Goal: Transaction & Acquisition: Purchase product/service

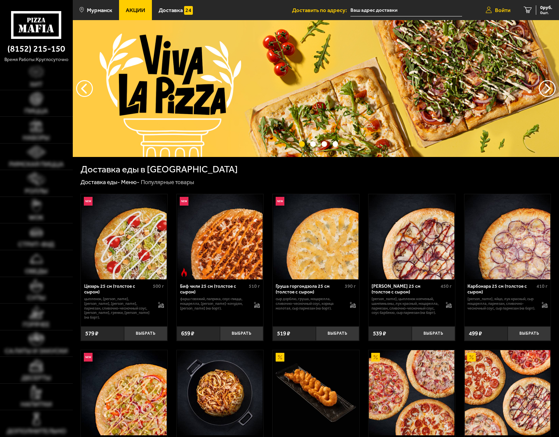
click at [508, 6] on link "Войти" at bounding box center [498, 10] width 38 height 20
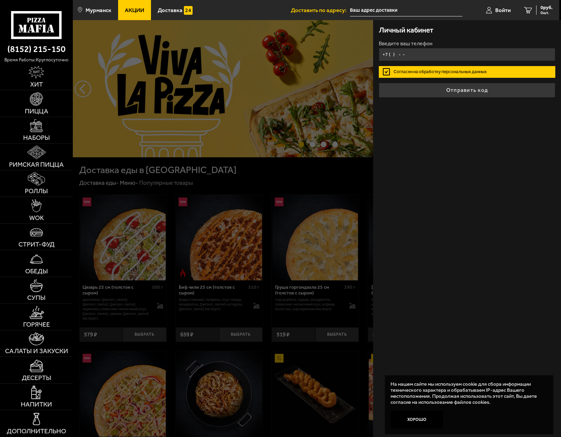
click at [441, 54] on input "+7 ( ) - -" at bounding box center [467, 54] width 176 height 13
type input "[PHONE_NUMBER]"
click at [379, 83] on button "Отправить код" at bounding box center [467, 90] width 176 height 15
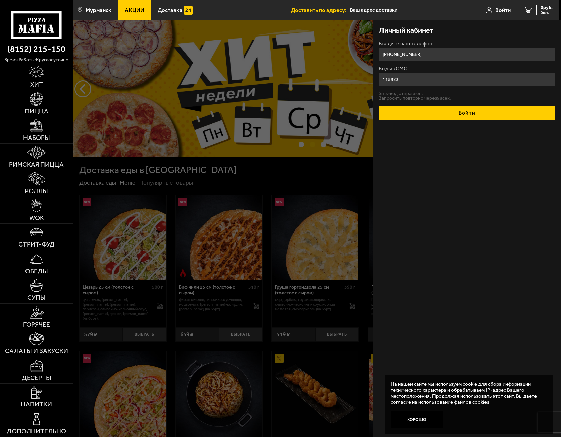
type input "115923"
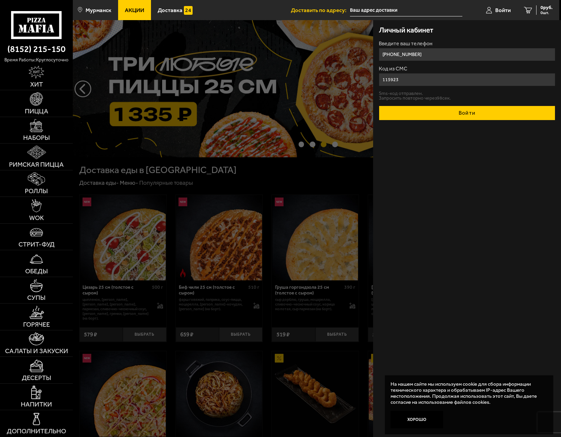
click at [475, 109] on button "Войти" at bounding box center [467, 113] width 176 height 15
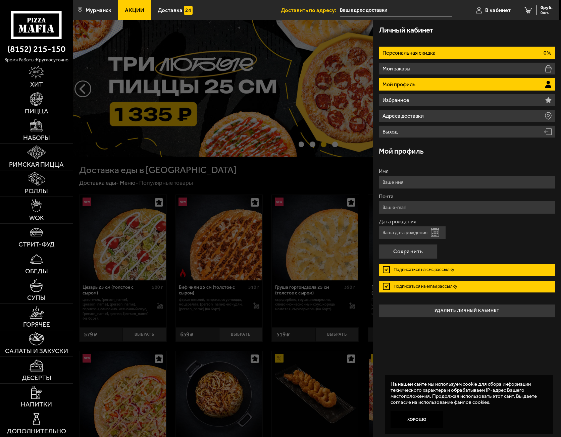
click at [502, 54] on li "Персональная скидка 0%" at bounding box center [467, 53] width 176 height 12
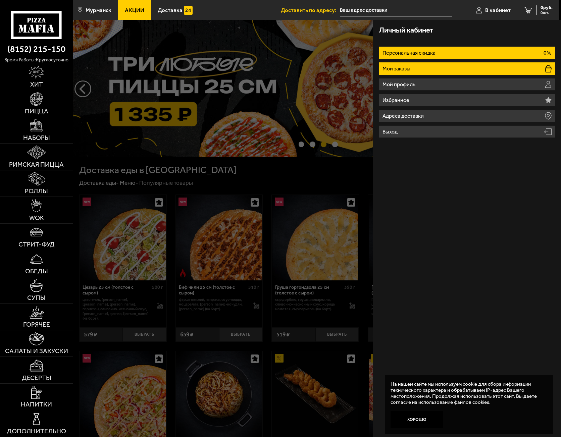
click at [479, 70] on li "Мои заказы" at bounding box center [467, 68] width 176 height 12
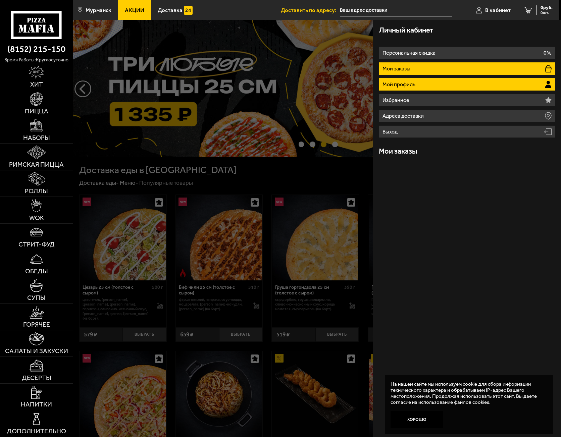
click at [476, 79] on li "Мой профиль" at bounding box center [467, 84] width 176 height 12
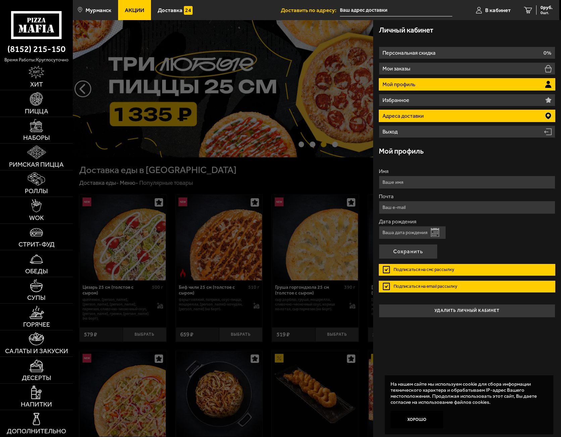
click at [493, 113] on li "Адреса доставки" at bounding box center [467, 116] width 176 height 12
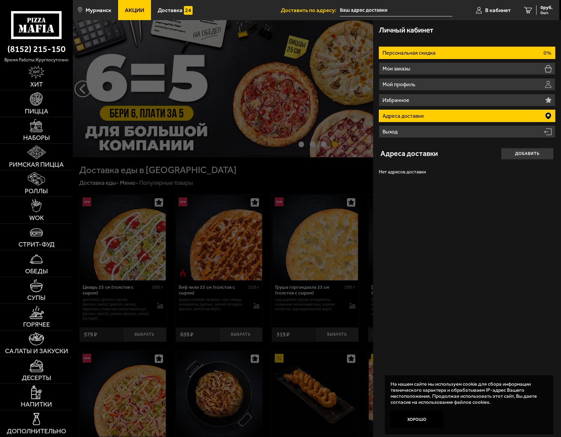
click at [489, 57] on li "Персональная скидка 0%" at bounding box center [467, 53] width 176 height 12
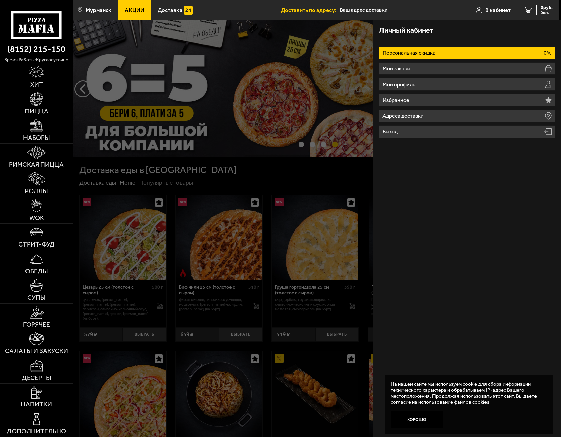
drag, startPoint x: 421, startPoint y: 427, endPoint x: 420, endPoint y: 433, distance: 5.9
drag, startPoint x: 417, startPoint y: 422, endPoint x: 413, endPoint y: 413, distance: 9.4
click at [417, 421] on button "Хорошо" at bounding box center [416, 419] width 53 height 17
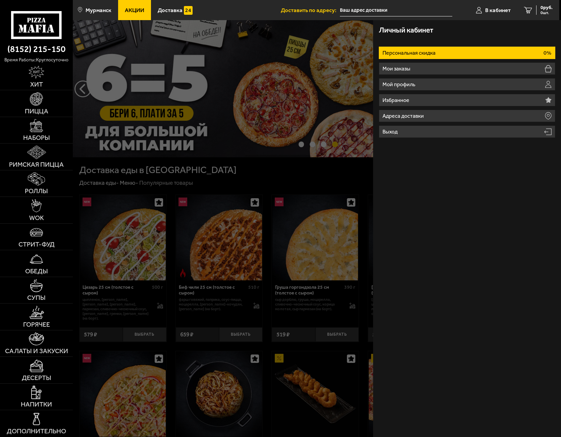
click at [341, 224] on div at bounding box center [353, 238] width 561 height 437
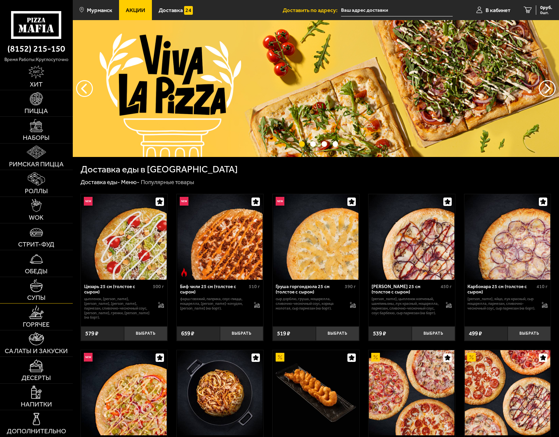
click at [31, 285] on img at bounding box center [36, 285] width 13 height 13
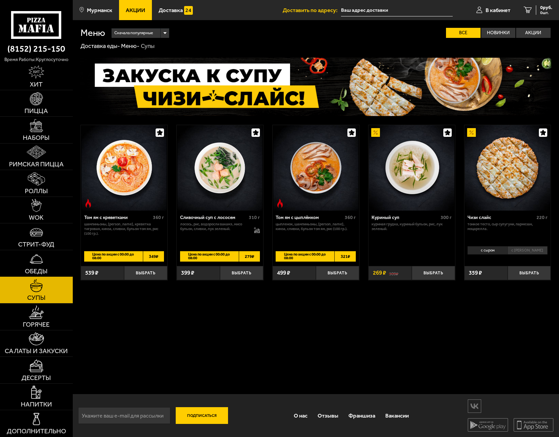
click at [38, 258] on img at bounding box center [36, 258] width 13 height 13
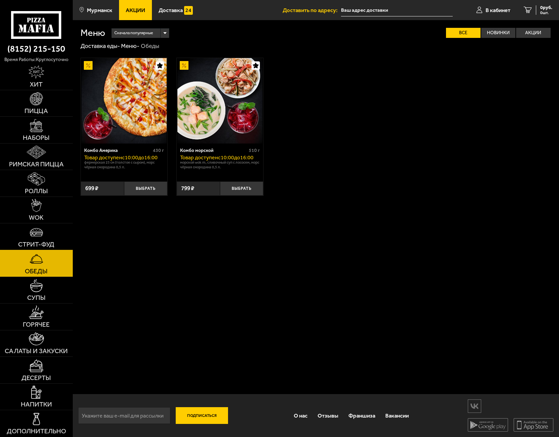
click at [38, 225] on link "Стрит-фуд" at bounding box center [36, 236] width 73 height 26
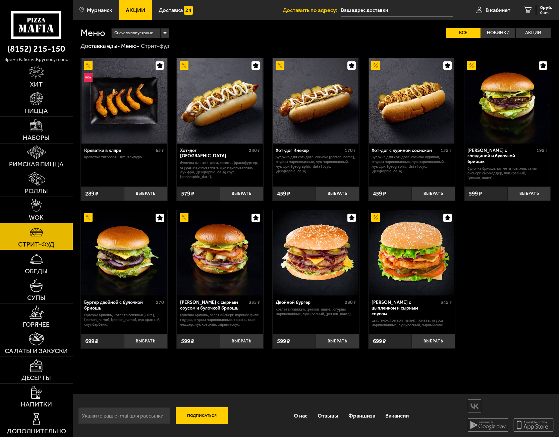
click at [46, 208] on link "WOK" at bounding box center [36, 210] width 73 height 26
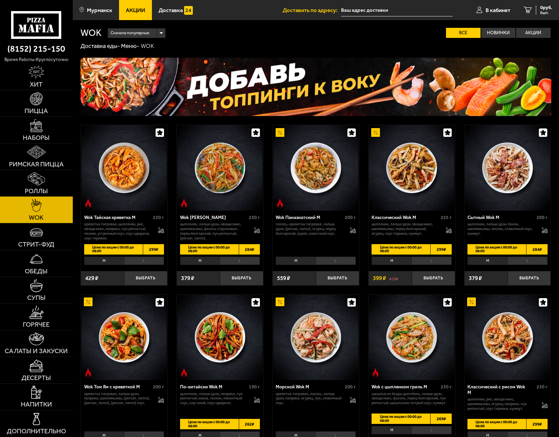
click at [42, 172] on link "Роллы" at bounding box center [36, 183] width 73 height 26
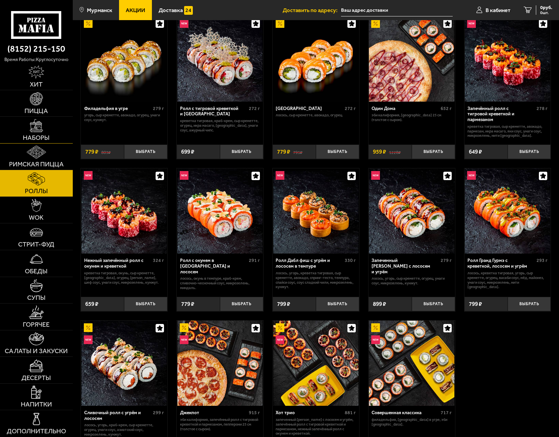
scroll to position [45, 0]
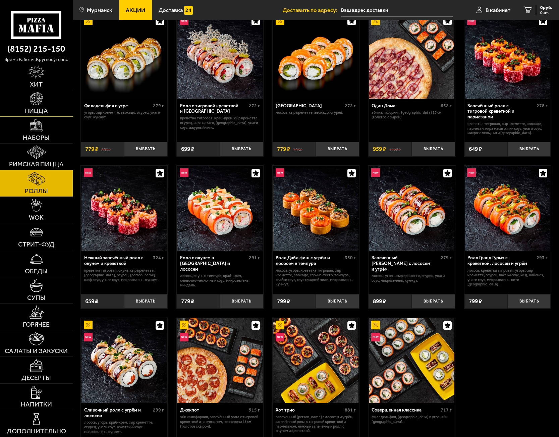
click at [45, 104] on link "Пицца" at bounding box center [36, 103] width 73 height 26
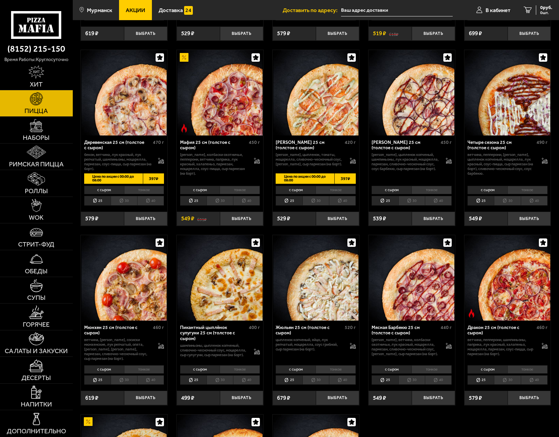
scroll to position [626, 0]
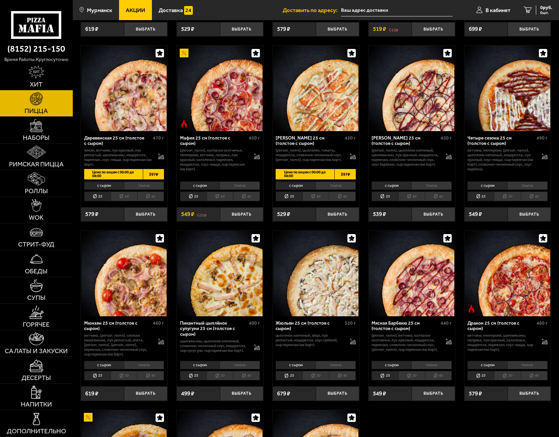
click at [417, 381] on li "30" at bounding box center [411, 376] width 26 height 10
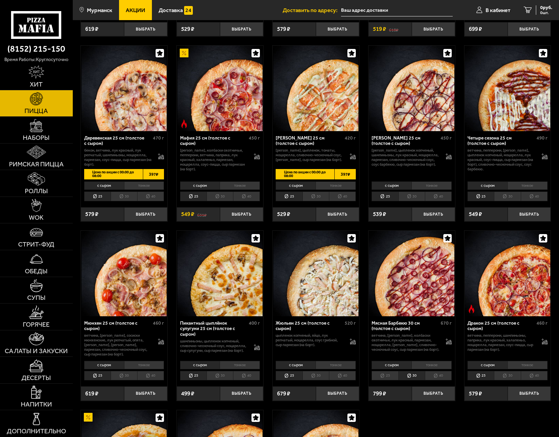
click at [384, 381] on li "25" at bounding box center [385, 376] width 26 height 10
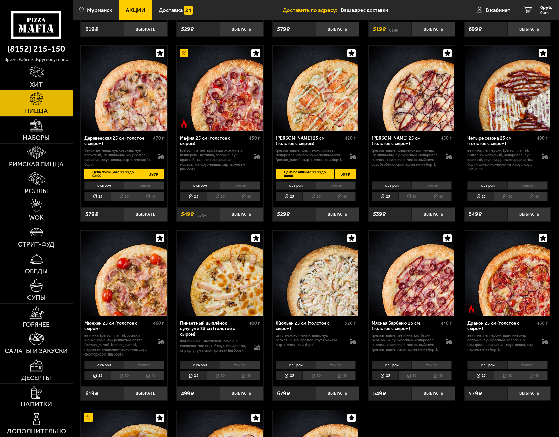
click at [390, 381] on li "25" at bounding box center [385, 376] width 26 height 10
click at [407, 379] on li "30" at bounding box center [411, 376] width 26 height 10
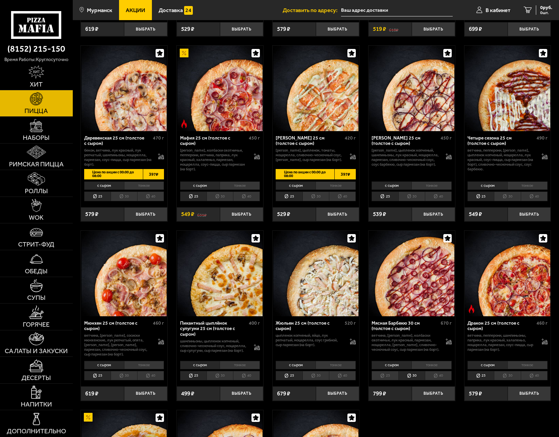
click at [390, 379] on li "25" at bounding box center [385, 376] width 26 height 10
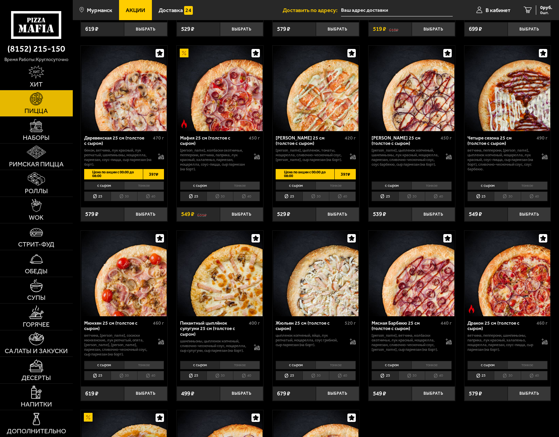
click at [406, 380] on li "30" at bounding box center [411, 376] width 26 height 10
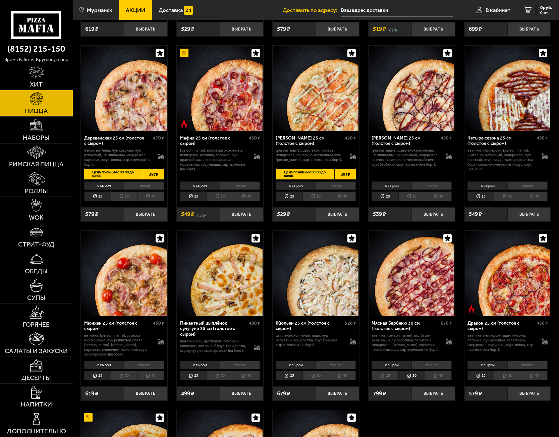
click at [389, 380] on li "25" at bounding box center [385, 376] width 26 height 10
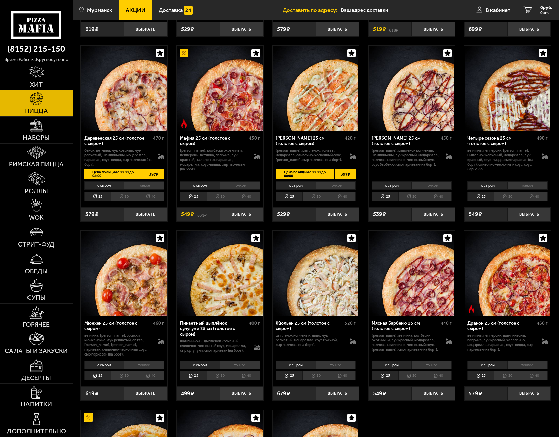
click at [418, 381] on li "30" at bounding box center [411, 376] width 26 height 10
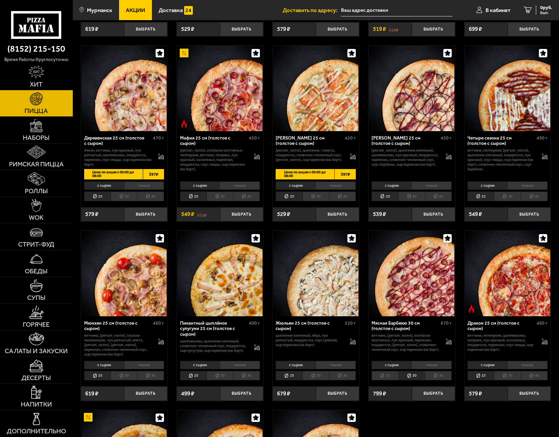
click at [394, 381] on li "25" at bounding box center [385, 376] width 26 height 10
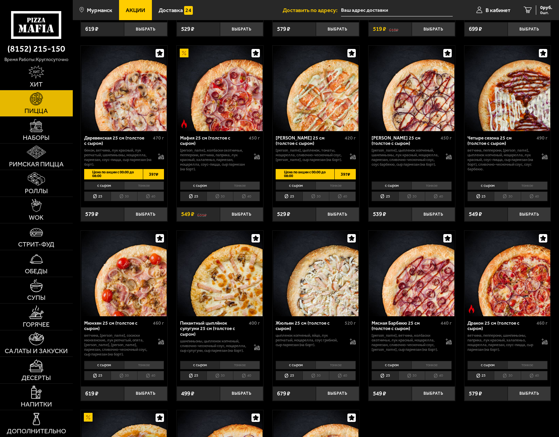
click at [440, 381] on li "40" at bounding box center [438, 376] width 27 height 10
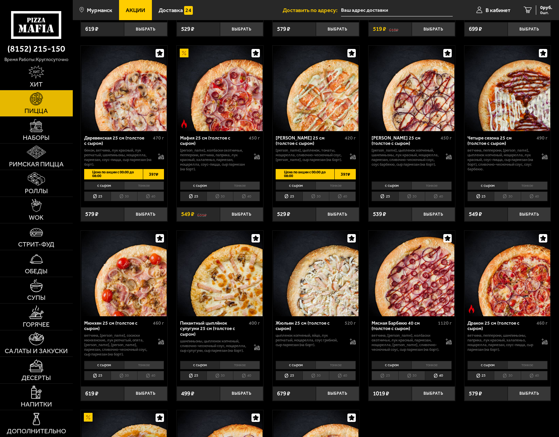
click at [418, 381] on li "30" at bounding box center [411, 376] width 26 height 10
click at [391, 381] on li "25" at bounding box center [385, 376] width 26 height 10
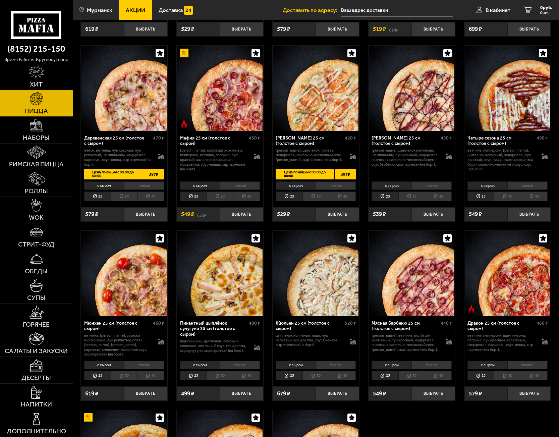
click at [438, 381] on li "40" at bounding box center [438, 376] width 27 height 10
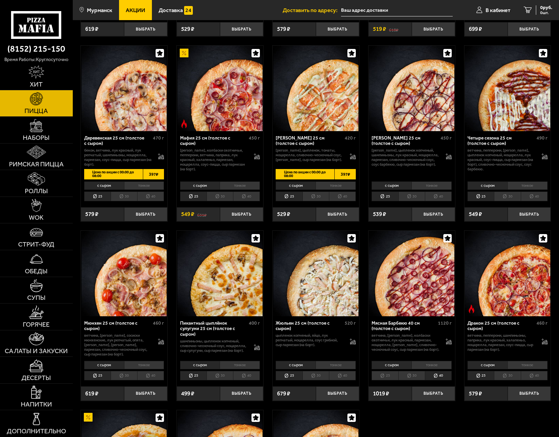
click at [411, 381] on li "30" at bounding box center [411, 376] width 26 height 10
click at [376, 381] on li "25" at bounding box center [385, 376] width 26 height 10
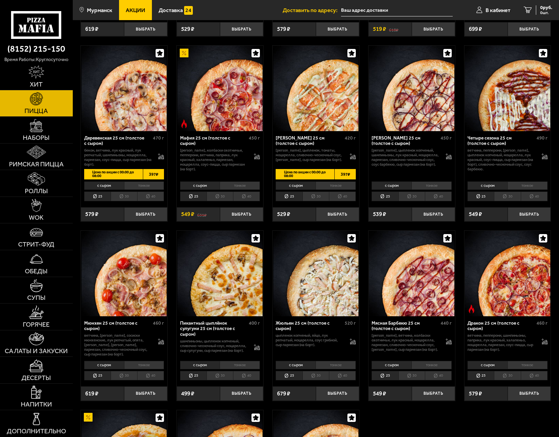
click at [410, 380] on li "30" at bounding box center [411, 376] width 26 height 10
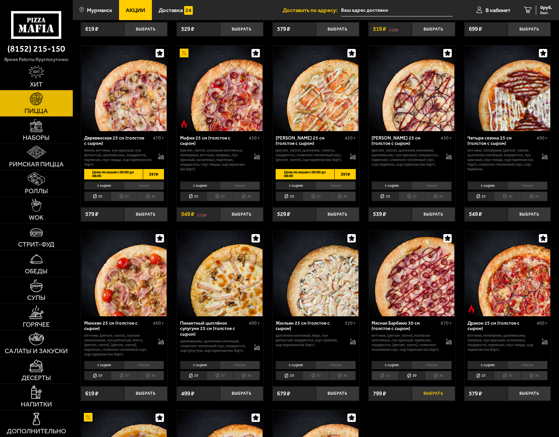
click at [438, 398] on button "Выбрать" at bounding box center [433, 393] width 43 height 14
click at [537, 9] on span "799 руб." at bounding box center [543, 7] width 17 height 5
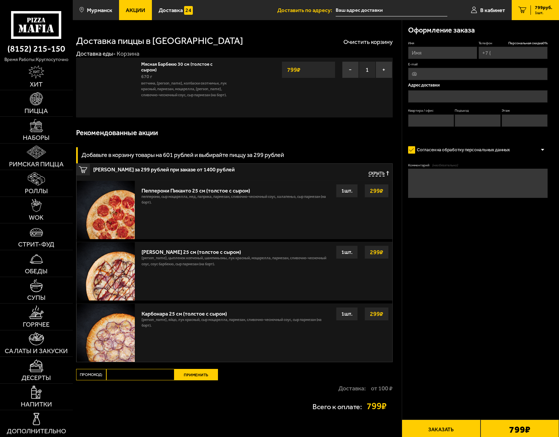
type input "[PHONE_NUMBER]"
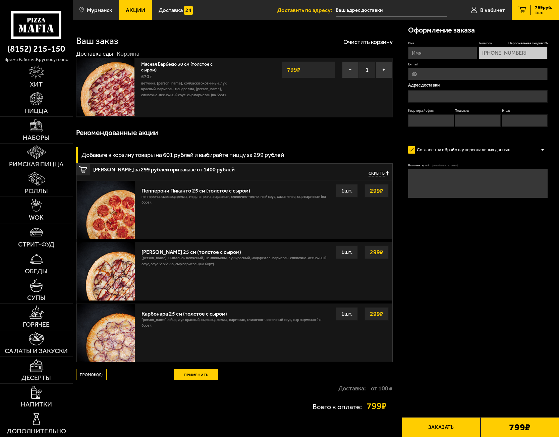
click at [489, 304] on div "Оформление заказа Имя Телефон Персональная скидка 0 % [PHONE_NUMBER] E-mail Адр…" at bounding box center [480, 229] width 157 height 419
click at [26, 157] on link "Римская пицца" at bounding box center [36, 157] width 73 height 26
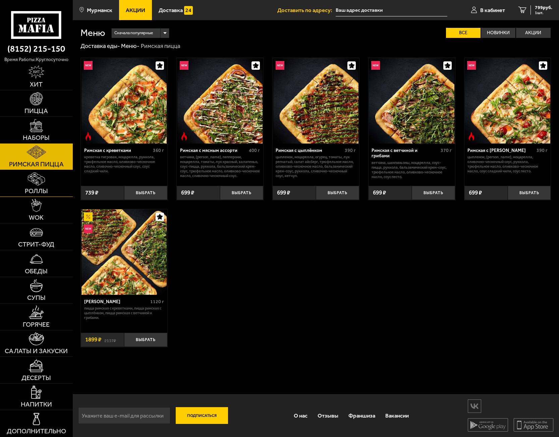
scroll to position [0, 0]
